Goal: Navigation & Orientation: Find specific page/section

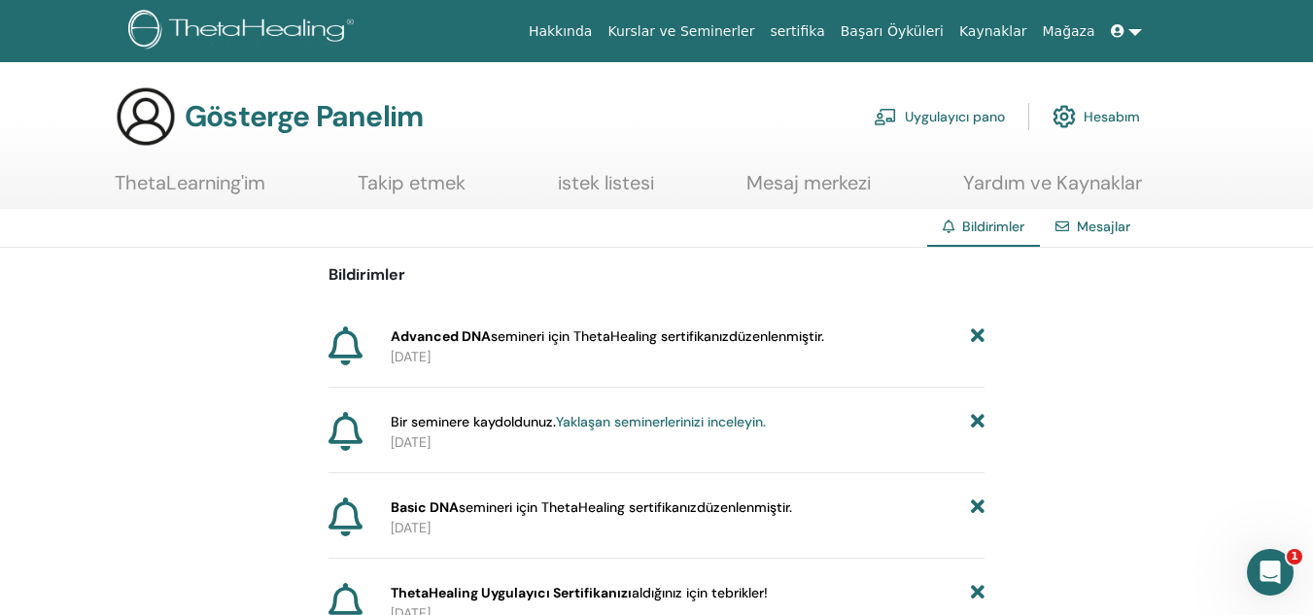
click at [444, 325] on div "Bildirimler Advanced DNA semineri için ThetaHealing sertifikanız düzenlenmiştir…" at bounding box center [657, 489] width 657 height 482
click at [607, 194] on font "istek listesi" at bounding box center [606, 182] width 96 height 25
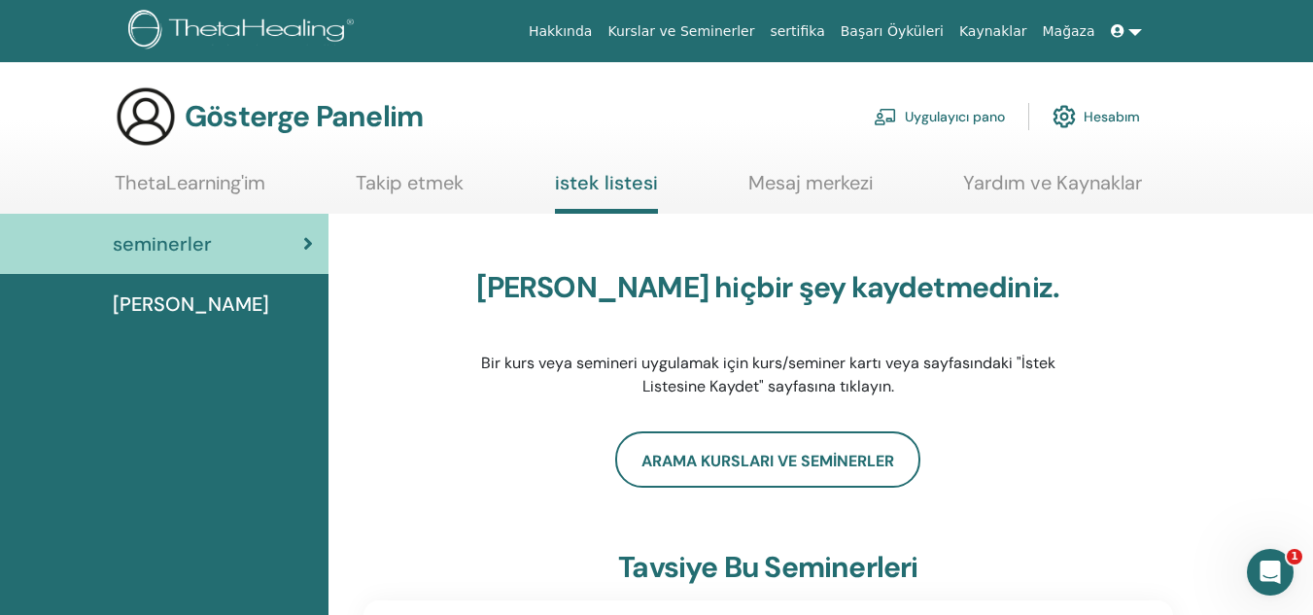
click at [190, 302] on div "[PERSON_NAME]" at bounding box center [164, 304] width 297 height 29
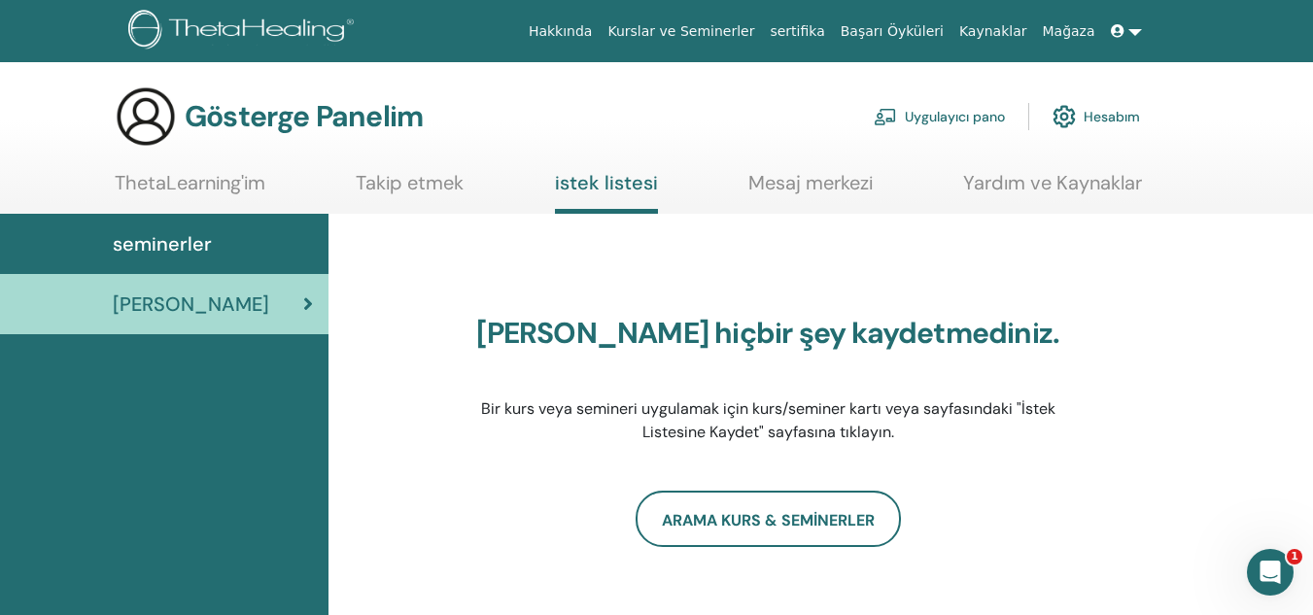
click at [726, 29] on font "Kurslar ve Seminerler" at bounding box center [680, 31] width 147 height 16
